Goal: Task Accomplishment & Management: Manage account settings

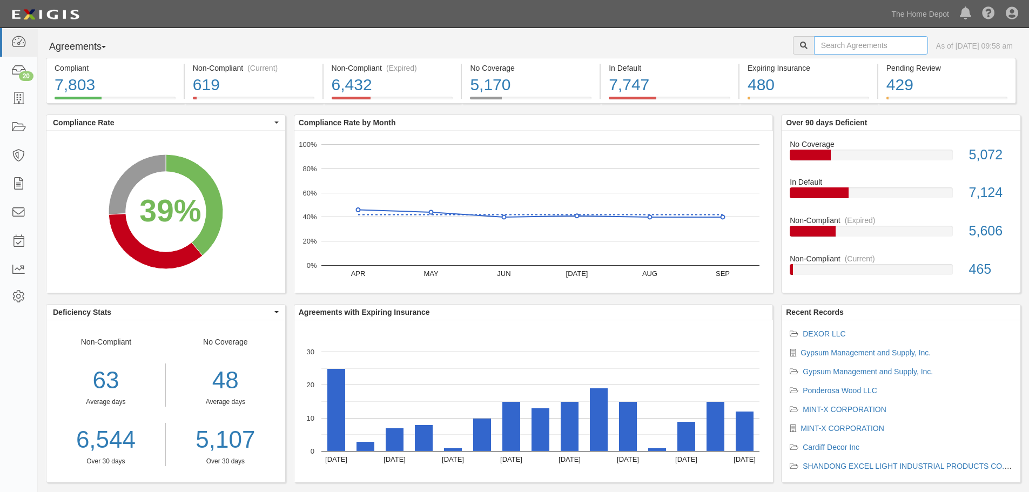
click at [817, 44] on input "text" at bounding box center [871, 45] width 114 height 18
type input "vertex"
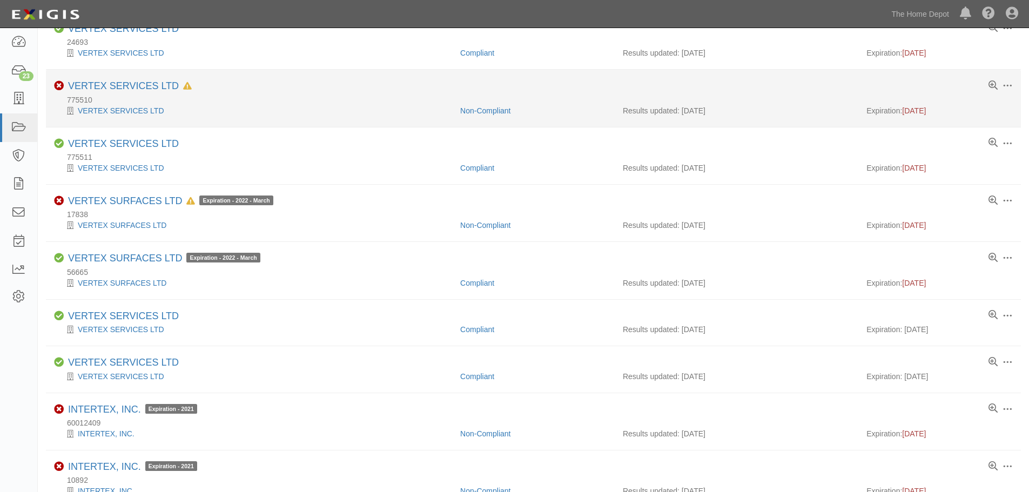
scroll to position [162, 0]
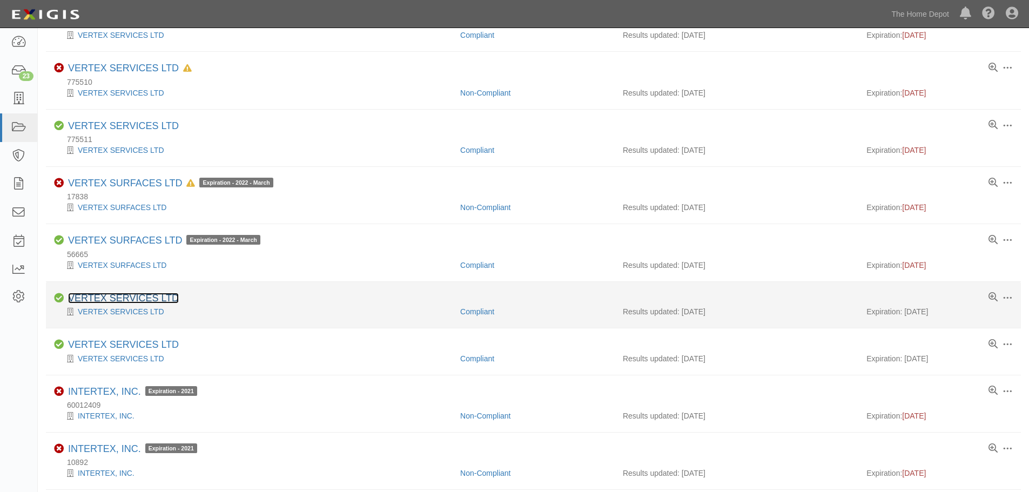
click at [144, 299] on link "VERTEX SERVICES LTD" at bounding box center [123, 298] width 111 height 11
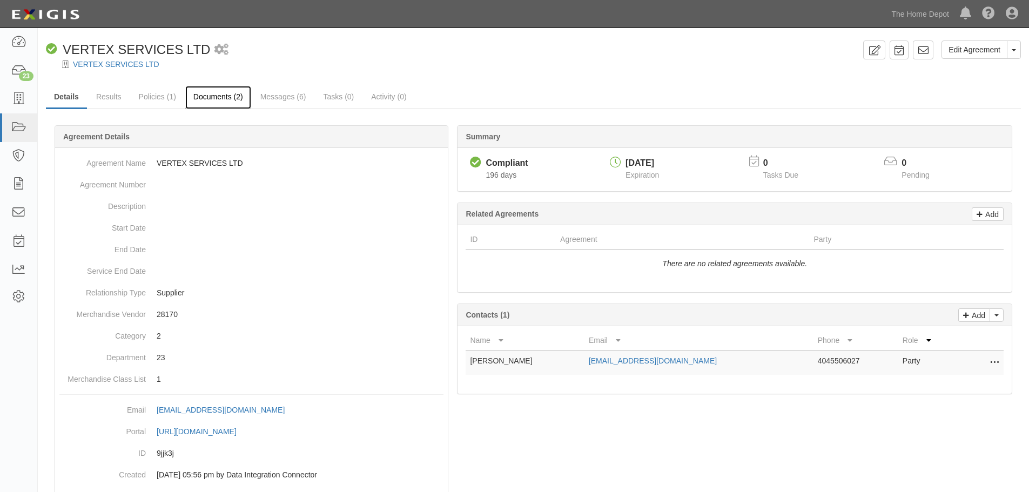
click at [205, 92] on link "Documents (2)" at bounding box center [218, 97] width 66 height 23
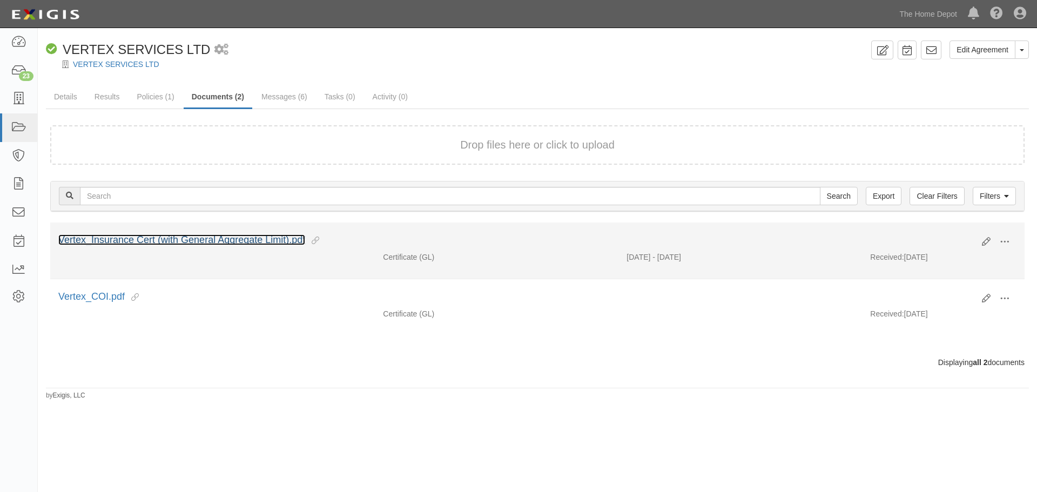
click at [191, 237] on link "Vertex_Insurance Cert (with General Aggregate Limit).pdf" at bounding box center [181, 239] width 247 height 11
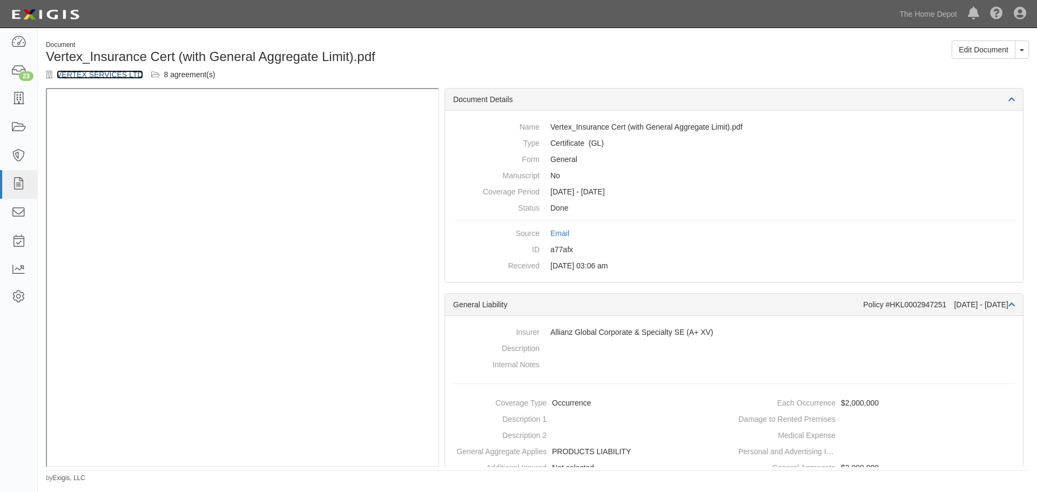
click at [92, 73] on link "VERTEX SERVICES LTD" at bounding box center [100, 74] width 86 height 9
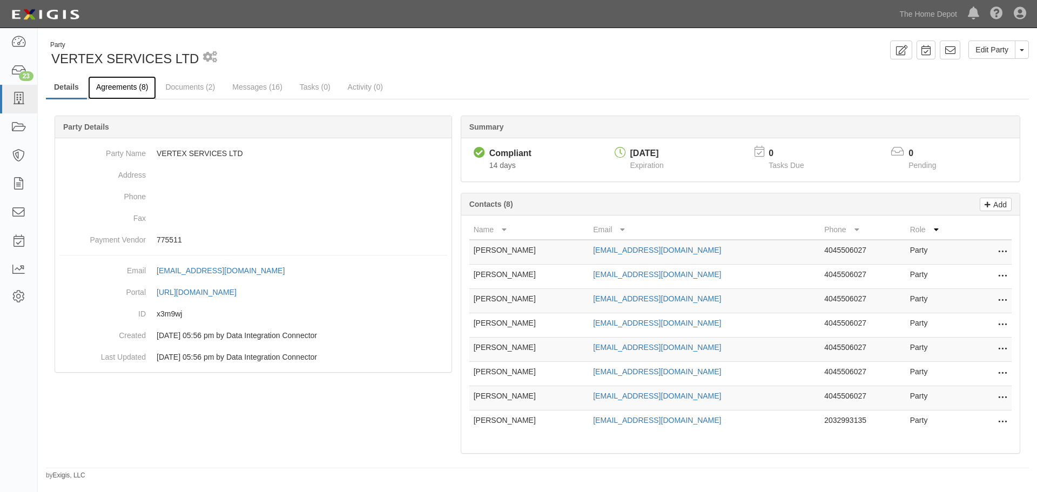
click at [133, 89] on link "Agreements (8)" at bounding box center [122, 87] width 68 height 23
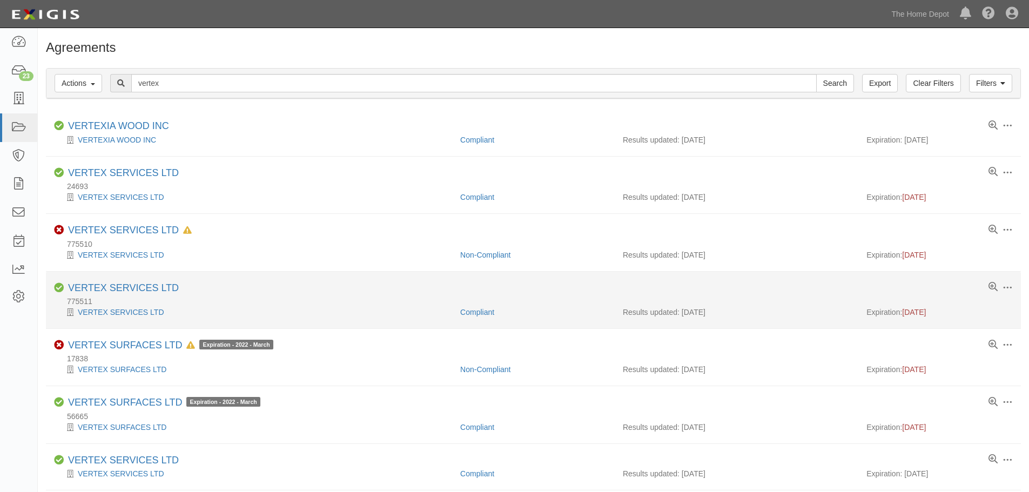
scroll to position [162, 0]
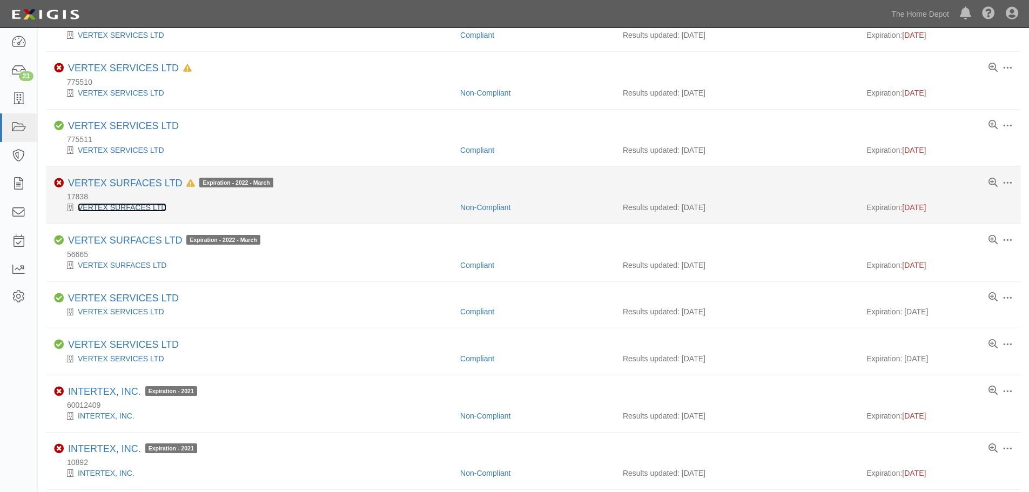
click at [110, 206] on link "VERTEX SURFACES LTD" at bounding box center [122, 207] width 89 height 9
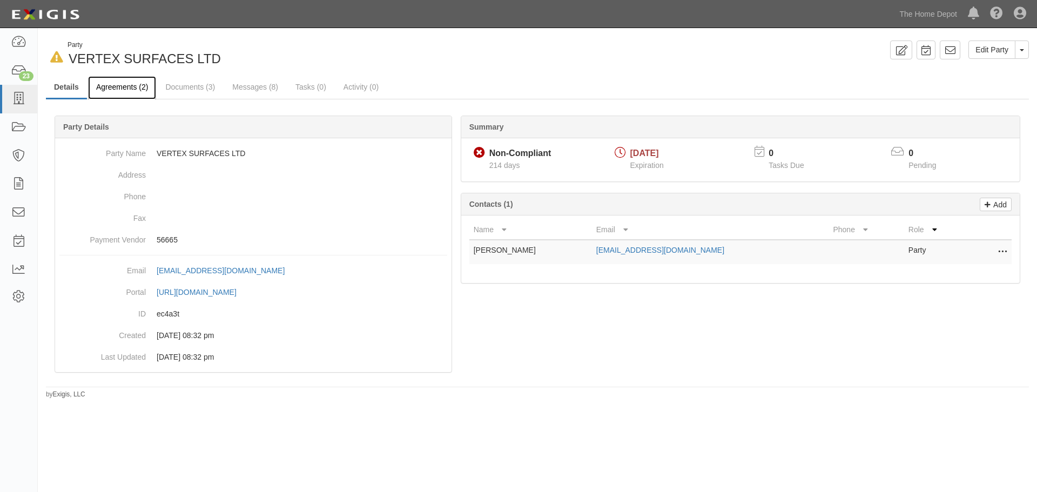
click at [126, 85] on link "Agreements (2)" at bounding box center [122, 87] width 68 height 23
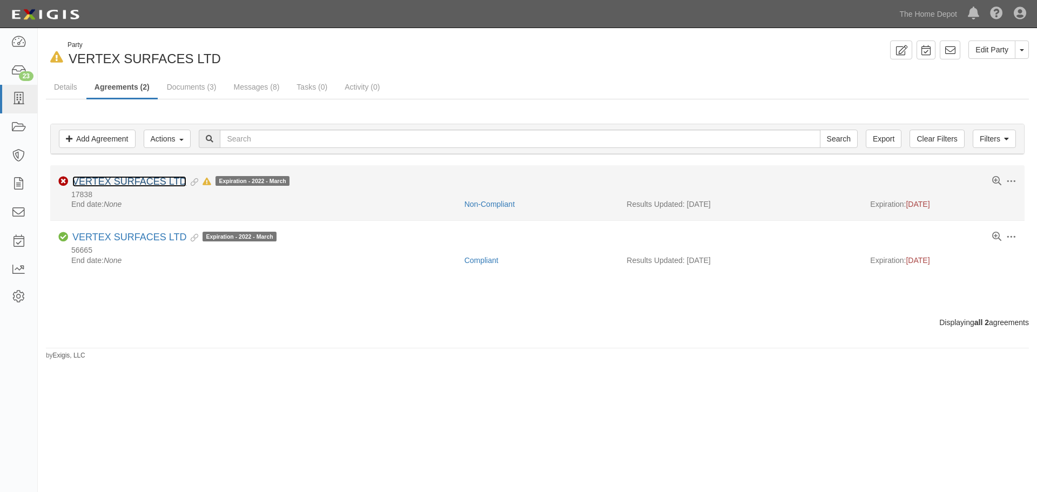
click at [148, 178] on link "VERTEX SURFACES LTD" at bounding box center [129, 181] width 114 height 11
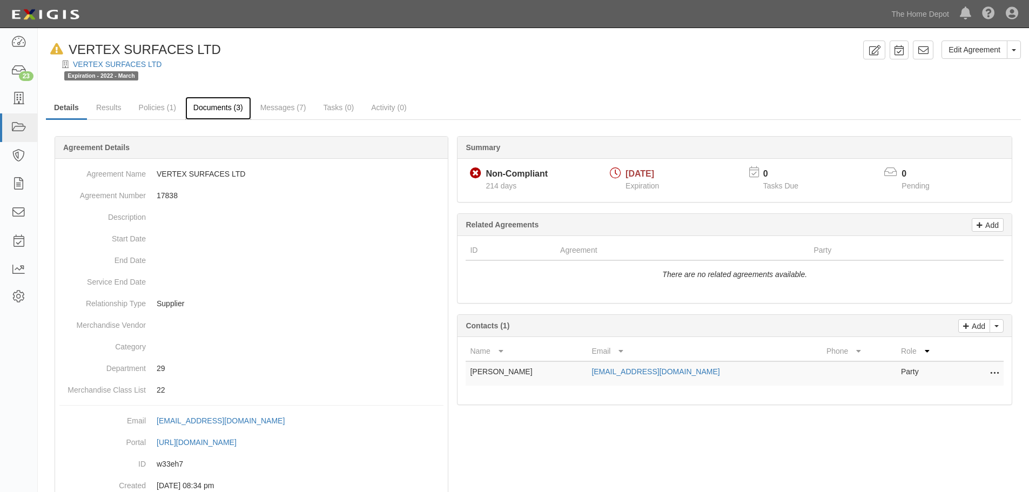
click at [200, 107] on link "Documents (3)" at bounding box center [218, 108] width 66 height 23
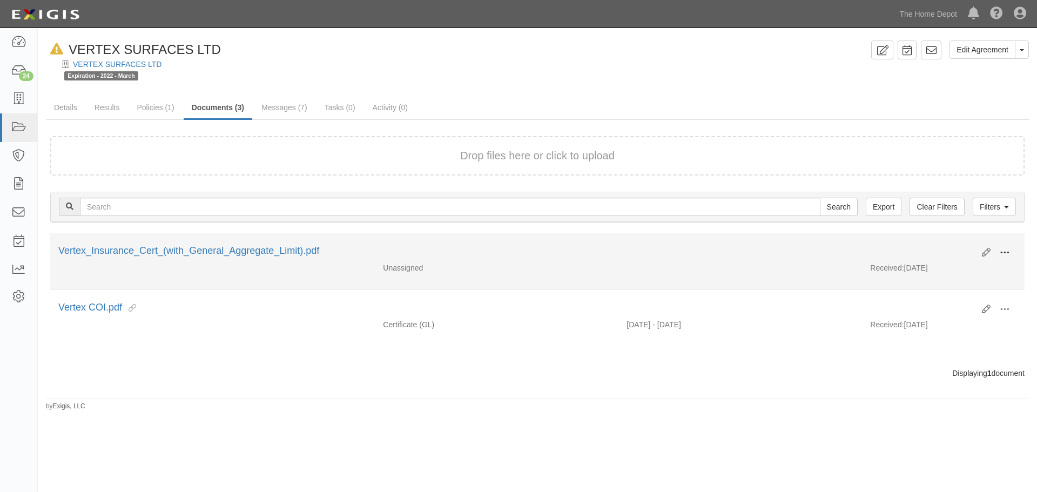
click at [1004, 249] on span at bounding box center [1004, 253] width 10 height 10
click at [937, 251] on link "Edit" at bounding box center [951, 248] width 85 height 19
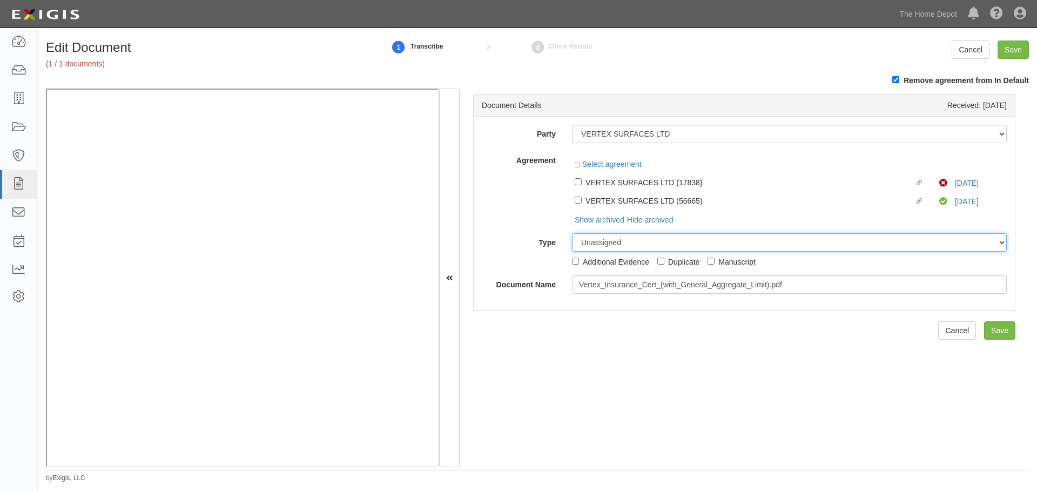
click at [575, 233] on select "Unassigned Binder Cancellation Notice Certificate Contract Endorsement Insuranc…" at bounding box center [789, 242] width 435 height 18
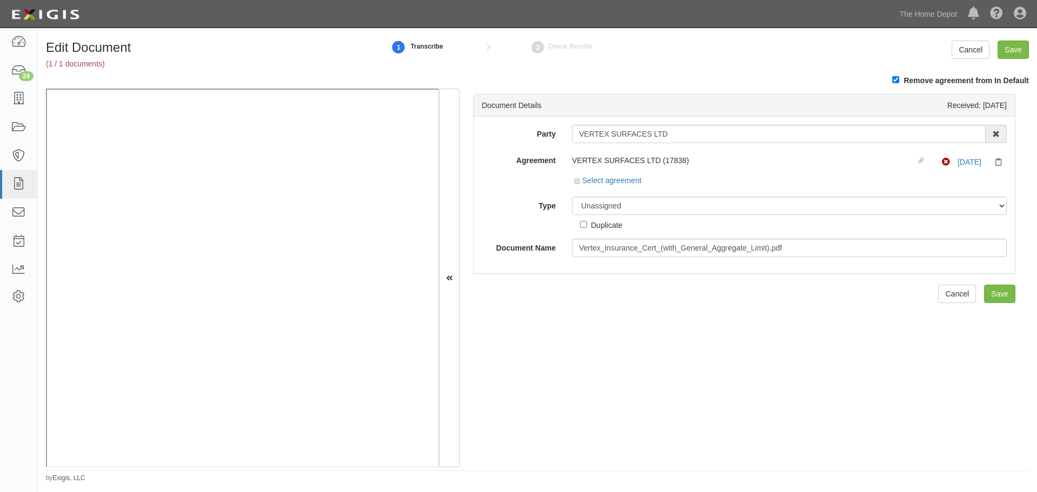
drag, startPoint x: 571, startPoint y: 185, endPoint x: 577, endPoint y: 185, distance: 6.5
click at [572, 185] on div "Select agreement" at bounding box center [789, 181] width 435 height 13
click at [577, 185] on div "Select agreement" at bounding box center [607, 180] width 67 height 11
click at [575, 180] on icon at bounding box center [578, 181] width 8 height 5
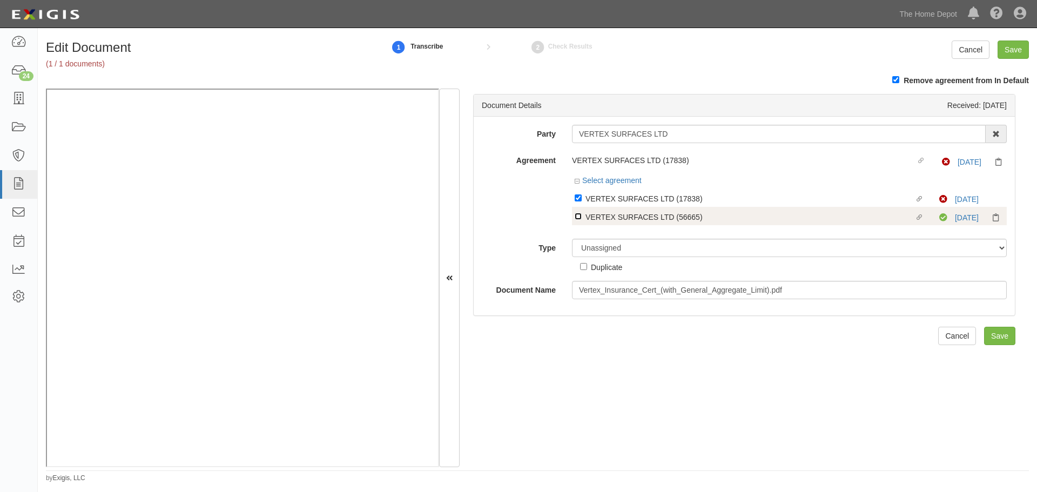
click at [577, 213] on input "Linked agreement VERTEX SURFACES LTD (56665) Linked agreement" at bounding box center [577, 216] width 7 height 7
checkbox input "true"
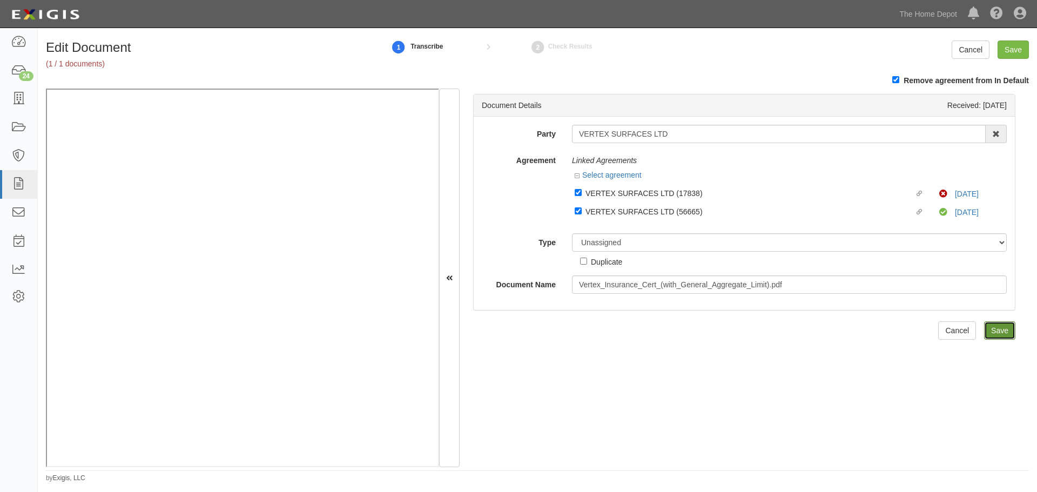
click at [990, 327] on input "Save" at bounding box center [999, 330] width 31 height 18
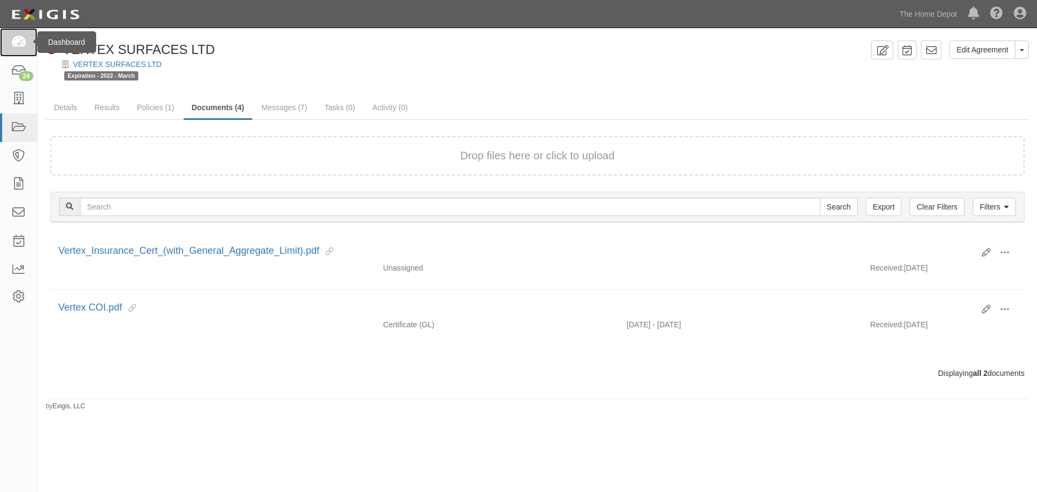
click at [21, 42] on icon at bounding box center [18, 42] width 15 height 12
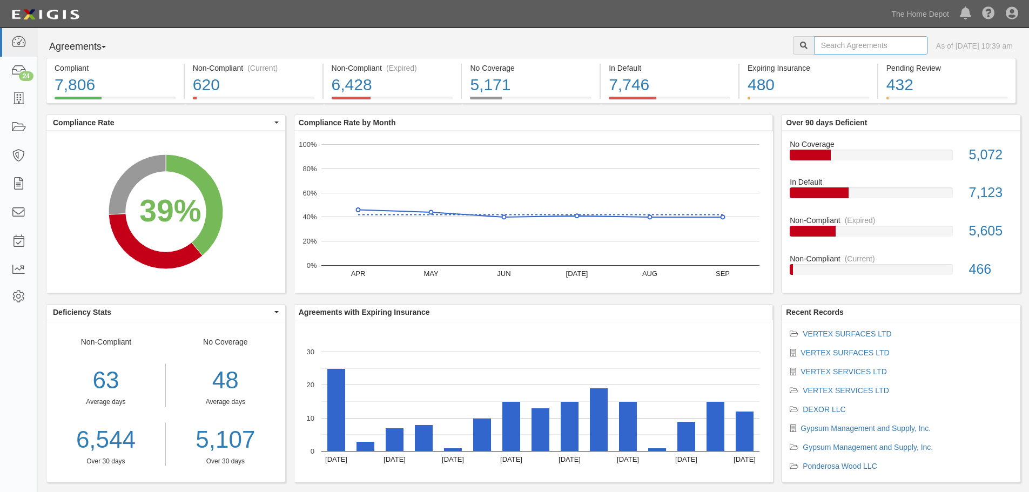
click at [817, 50] on input "text" at bounding box center [871, 45] width 114 height 18
type input "vertex"
click at [856, 46] on input "vertex" at bounding box center [871, 45] width 114 height 18
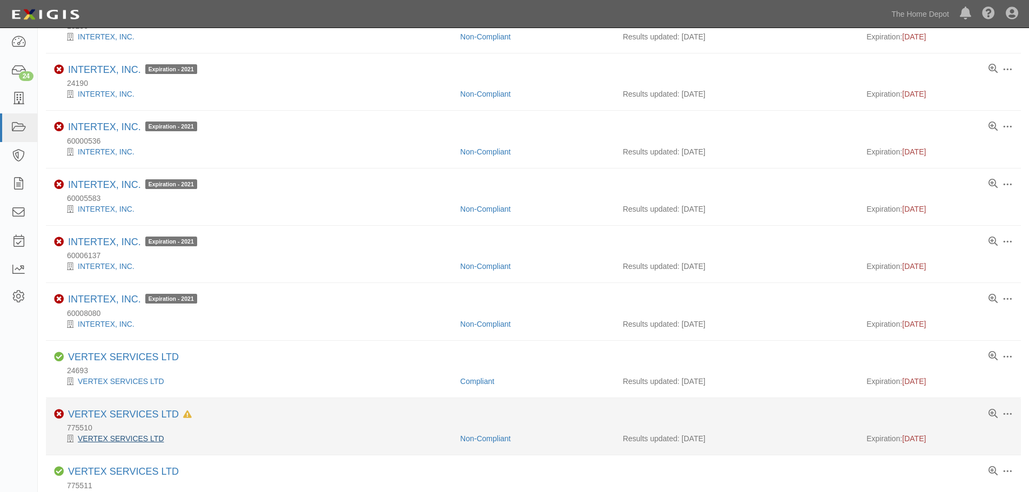
scroll to position [702, 0]
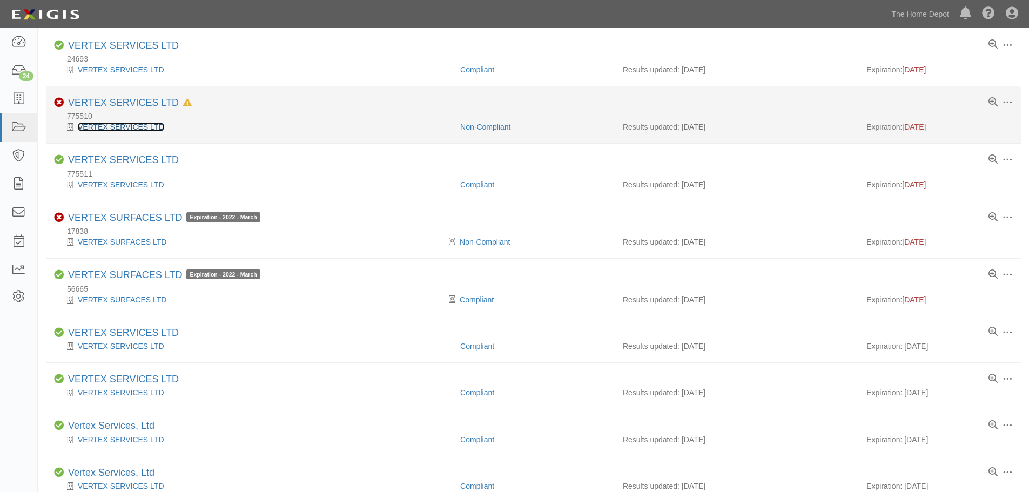
click at [133, 125] on link "VERTEX SERVICES LTD" at bounding box center [121, 127] width 86 height 9
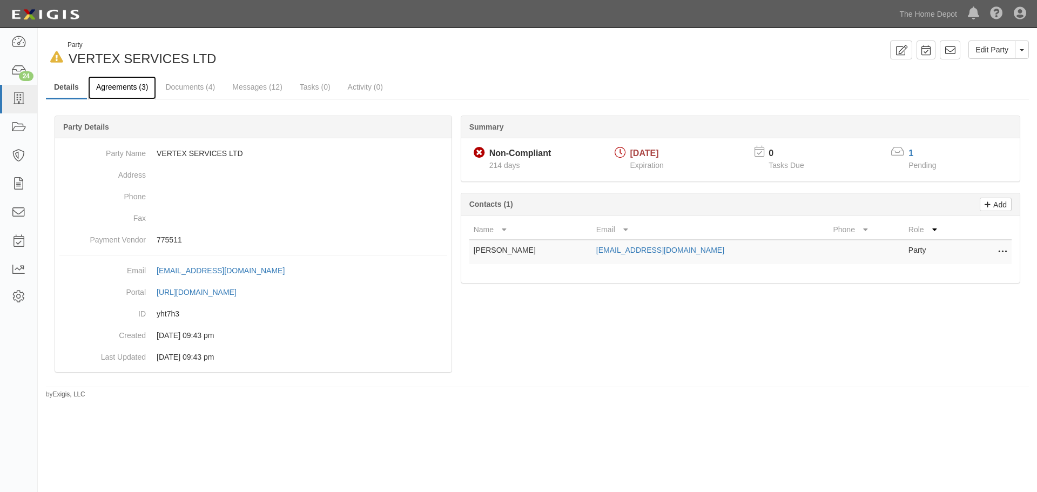
click at [131, 87] on link "Agreements (3)" at bounding box center [122, 87] width 68 height 23
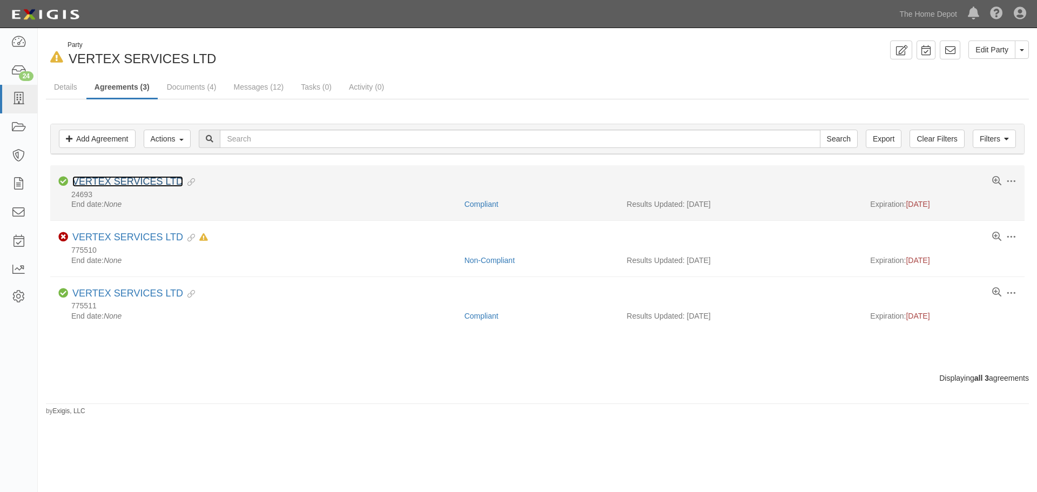
click at [156, 176] on link "VERTEX SERVICES LTD" at bounding box center [127, 181] width 111 height 11
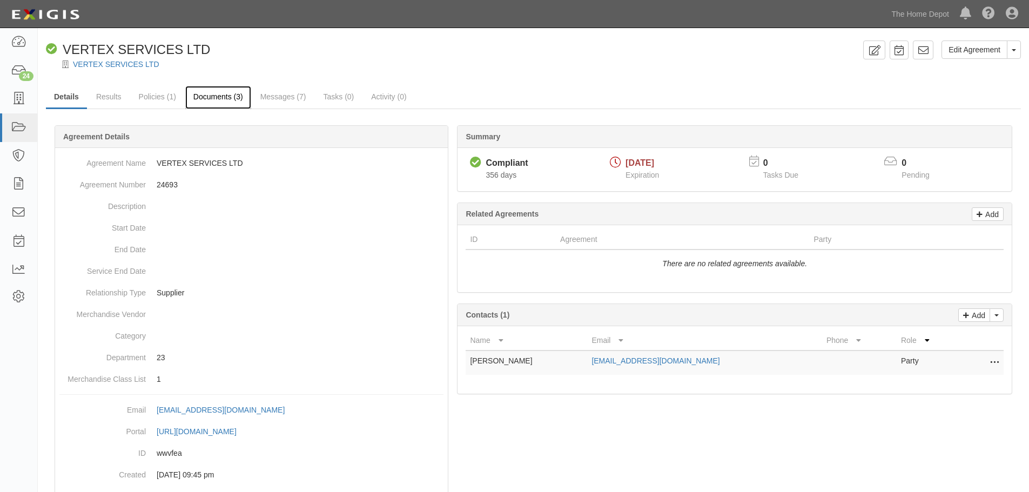
click at [207, 93] on link "Documents (3)" at bounding box center [218, 97] width 66 height 23
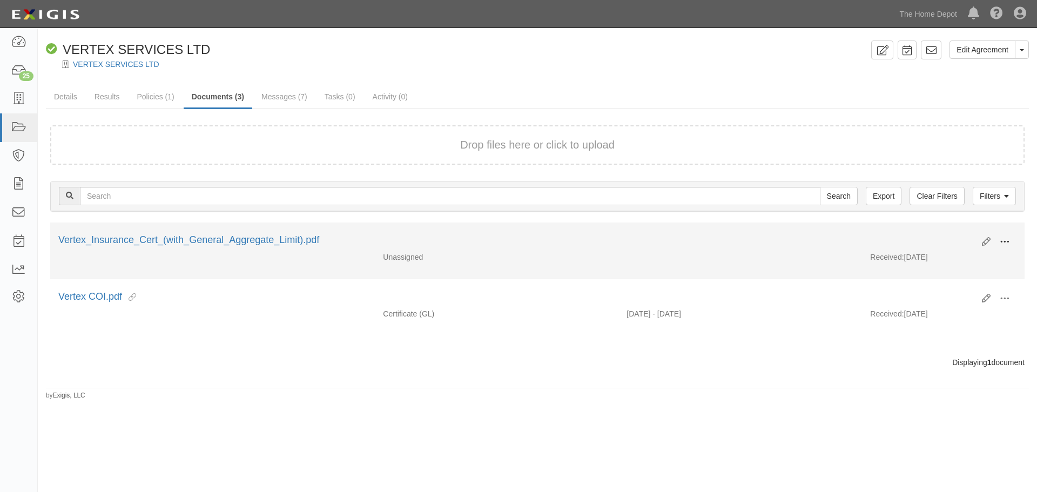
click at [1006, 241] on span at bounding box center [1004, 242] width 10 height 10
click at [937, 236] on link "Edit" at bounding box center [951, 237] width 85 height 19
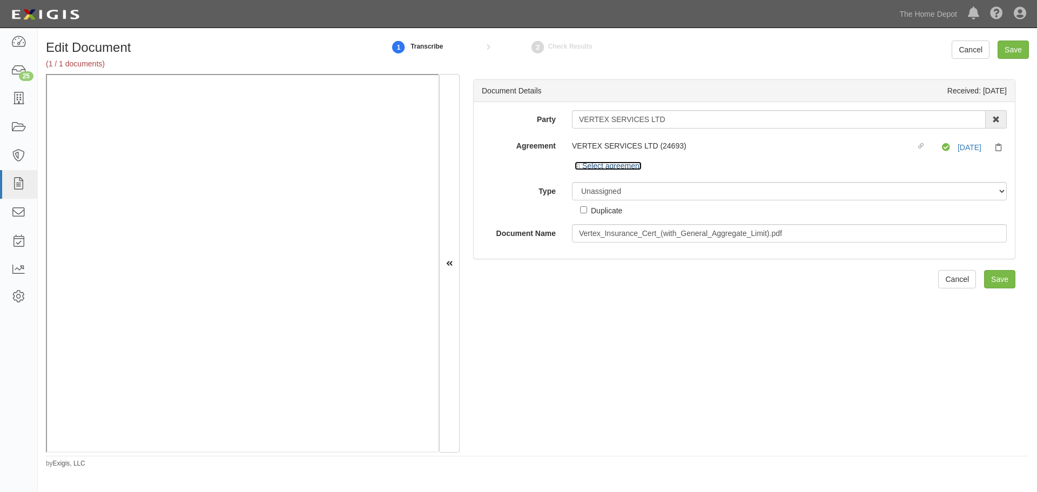
click at [574, 166] on icon at bounding box center [578, 166] width 8 height 5
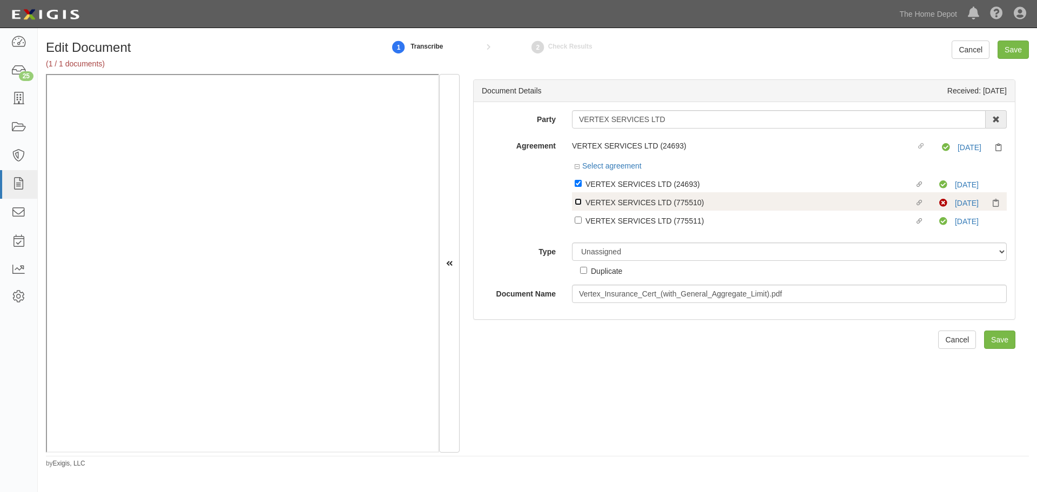
click at [576, 201] on input "Linked agreement VERTEX SERVICES LTD (775510) Linked agreement" at bounding box center [577, 201] width 7 height 7
checkbox input "true"
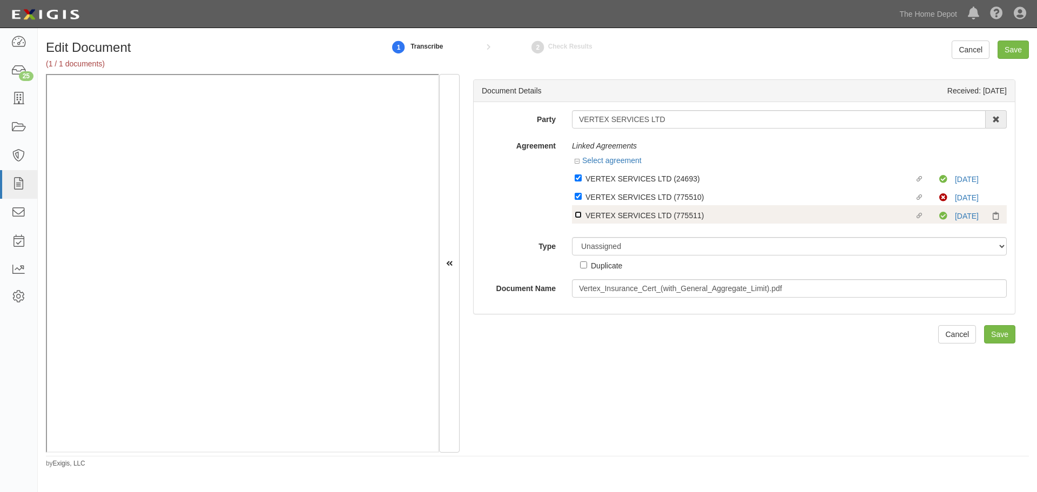
click at [576, 213] on input "Linked agreement VERTEX SERVICES LTD (775511) Linked agreement" at bounding box center [577, 214] width 7 height 7
checkbox input "true"
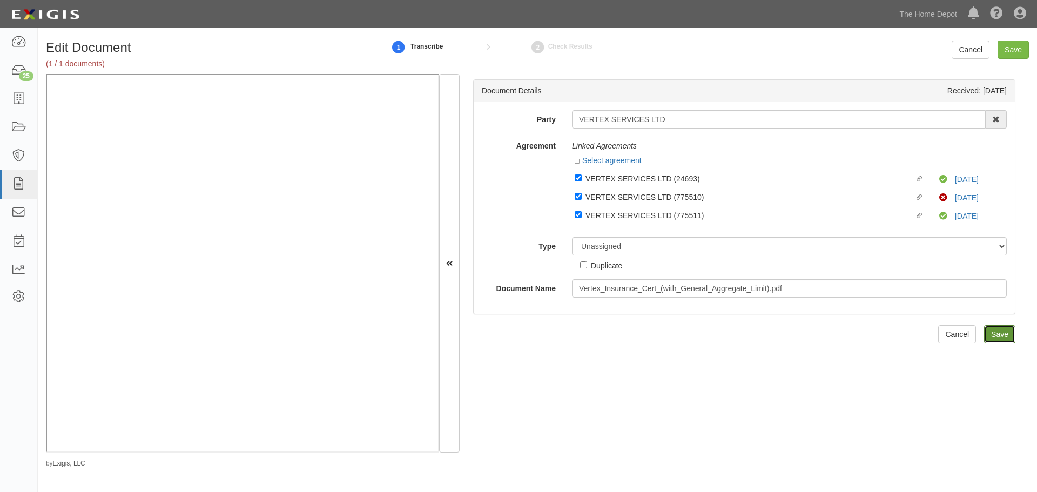
click at [998, 330] on input "Save" at bounding box center [999, 334] width 31 height 18
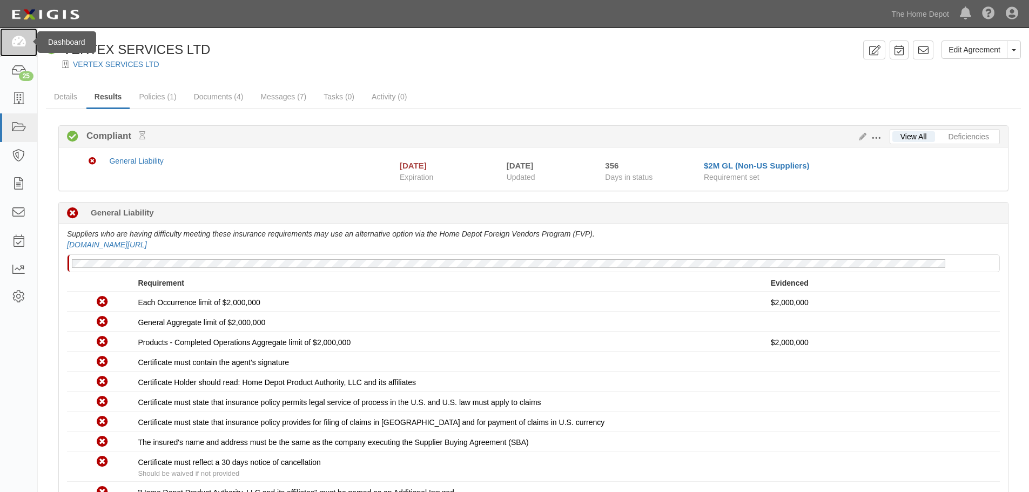
click at [21, 42] on icon at bounding box center [18, 42] width 15 height 12
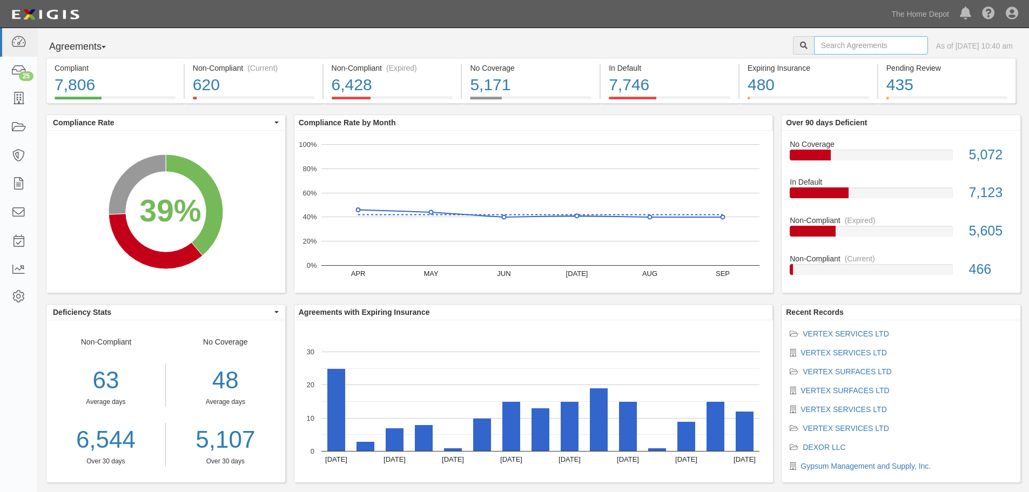
click at [850, 49] on input "text" at bounding box center [871, 45] width 114 height 18
type input "vertex"
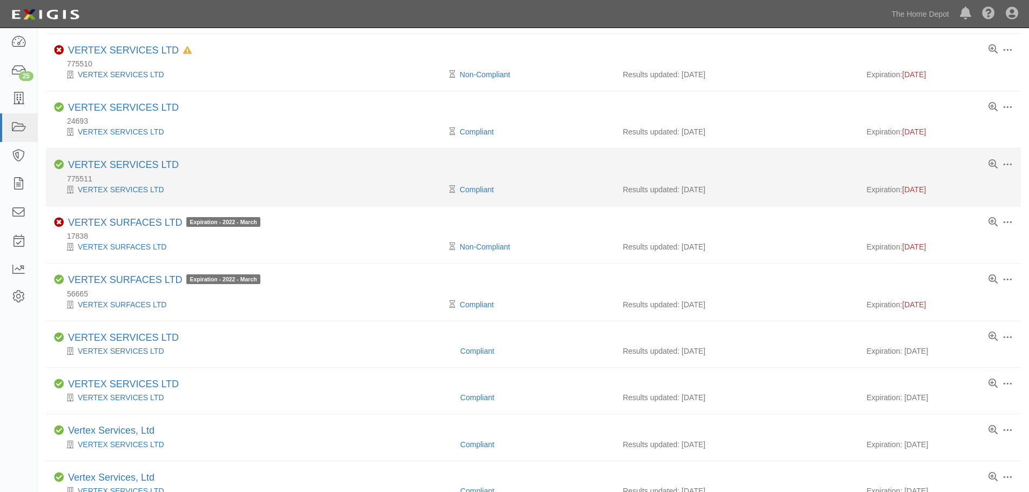
scroll to position [803, 0]
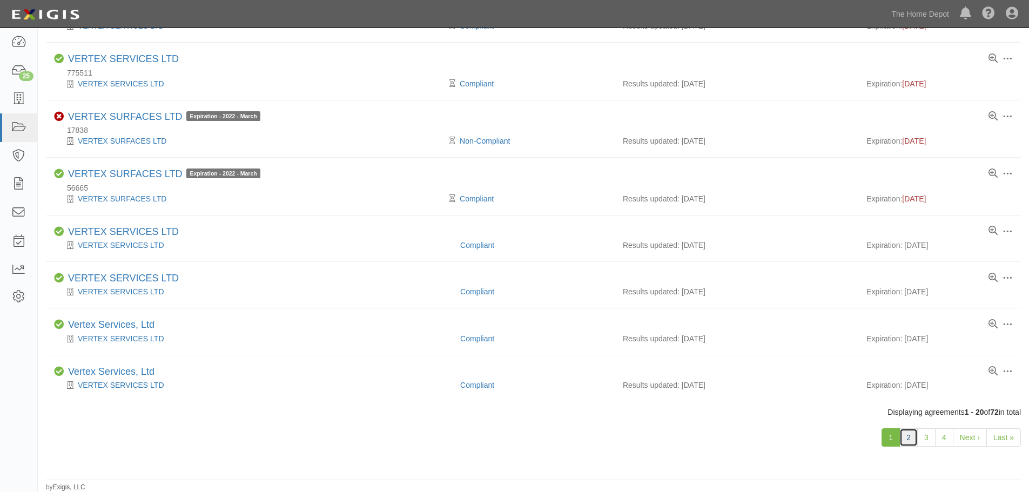
click at [912, 438] on link "2" at bounding box center [908, 437] width 18 height 18
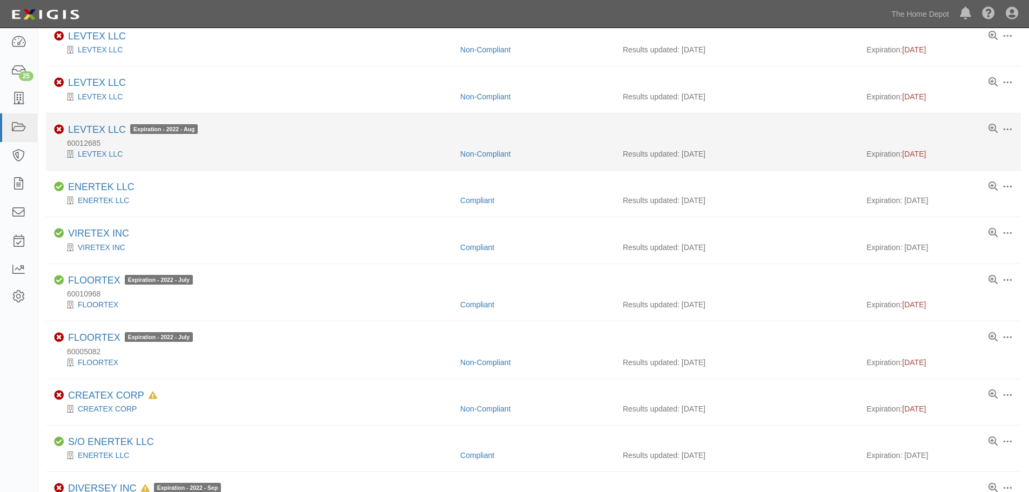
scroll to position [727, 0]
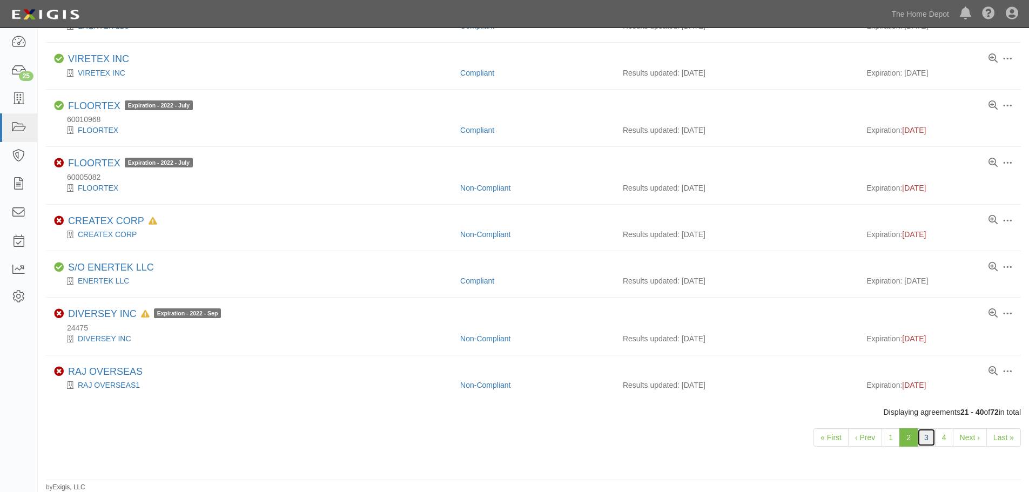
click at [928, 441] on link "3" at bounding box center [926, 437] width 18 height 18
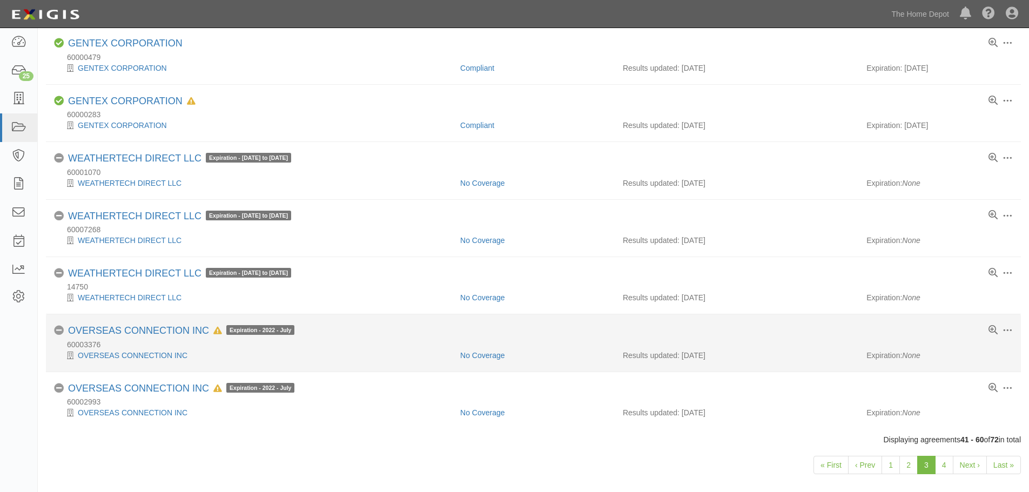
scroll to position [824, 0]
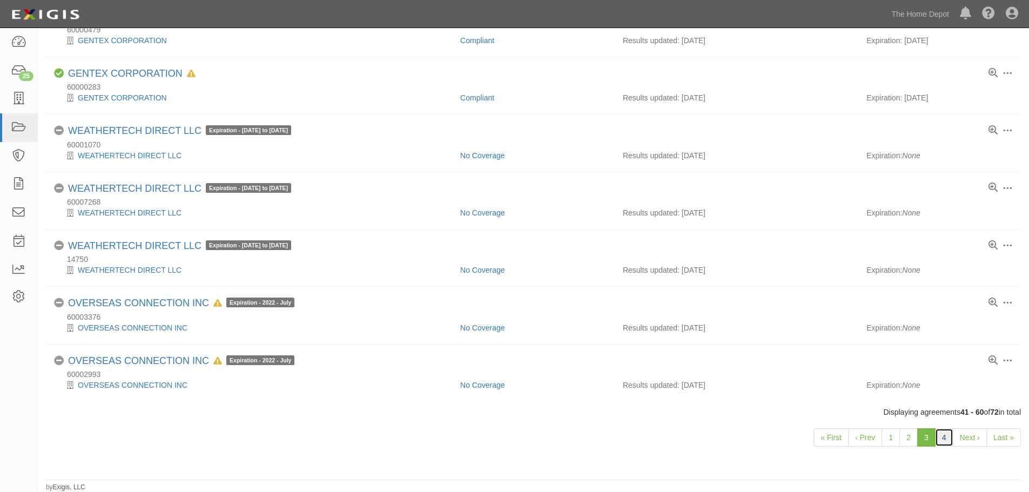
click at [946, 437] on link "4" at bounding box center [944, 437] width 18 height 18
